Goal: Task Accomplishment & Management: Manage account settings

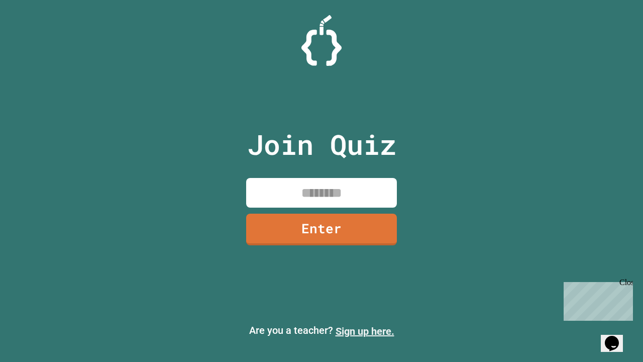
click at [365, 331] on link "Sign up here." at bounding box center [364, 331] width 59 height 12
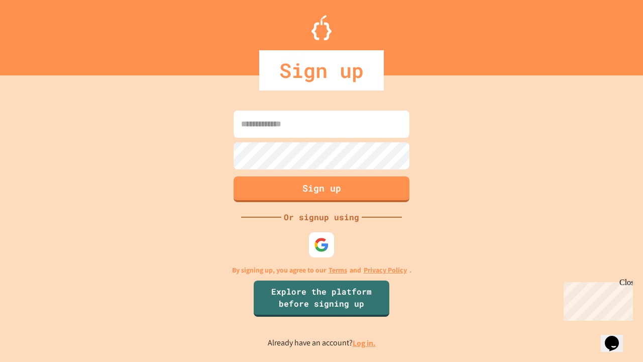
click at [365, 342] on link "Log in." at bounding box center [364, 342] width 23 height 11
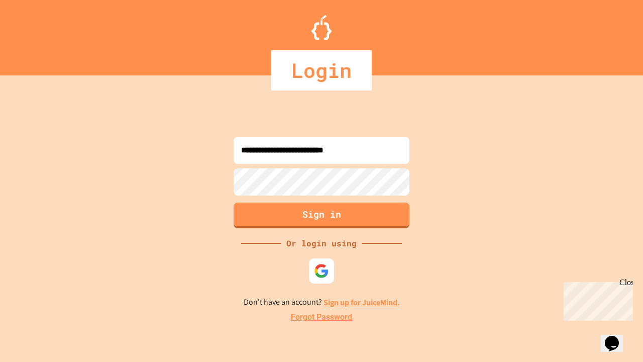
type input "**********"
